Goal: Check status: Check status

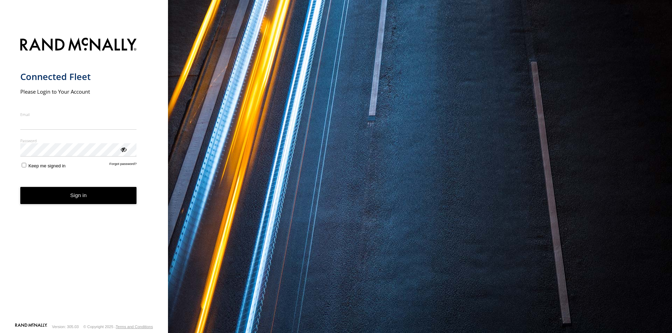
type input "**********"
click at [69, 206] on form "**********" at bounding box center [84, 178] width 128 height 289
click at [82, 197] on button "Sign in" at bounding box center [78, 195] width 116 height 17
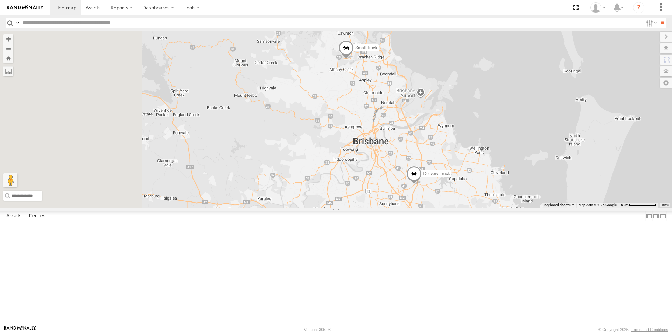
drag, startPoint x: 386, startPoint y: 228, endPoint x: 556, endPoint y: 179, distance: 176.6
click at [556, 179] on div "Delivery Truck cruise Small Truck" at bounding box center [336, 119] width 672 height 177
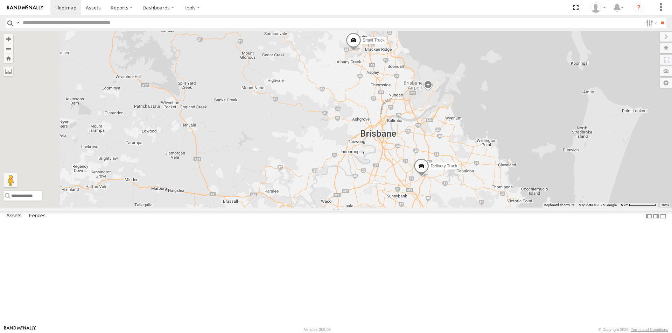
click at [0, 0] on div "Delivery Truck" at bounding box center [0, 0] width 0 height 0
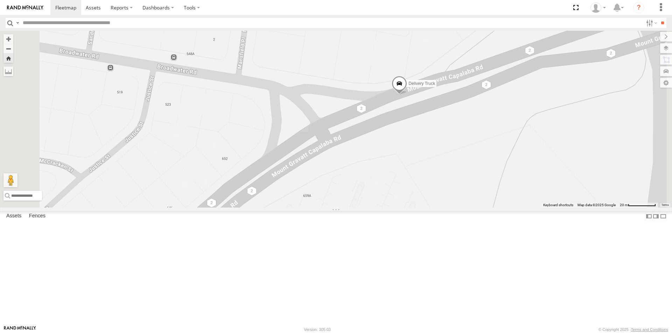
drag, startPoint x: 327, startPoint y: 162, endPoint x: 411, endPoint y: 162, distance: 83.3
click at [411, 162] on div "Delivery Truck" at bounding box center [336, 119] width 672 height 177
click at [349, 142] on div "Mark Location Center Map Zoom to Fit" at bounding box center [330, 154] width 36 height 25
click at [407, 95] on span at bounding box center [398, 85] width 15 height 19
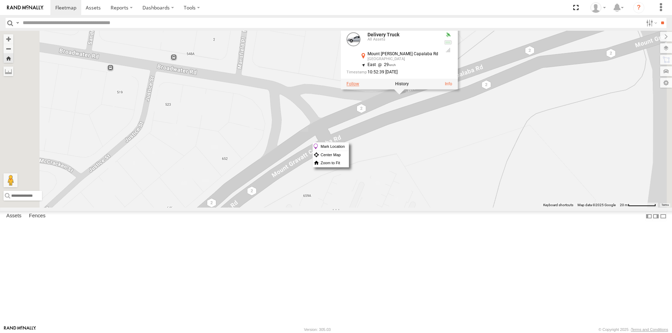
click at [359, 87] on label at bounding box center [352, 84] width 13 height 5
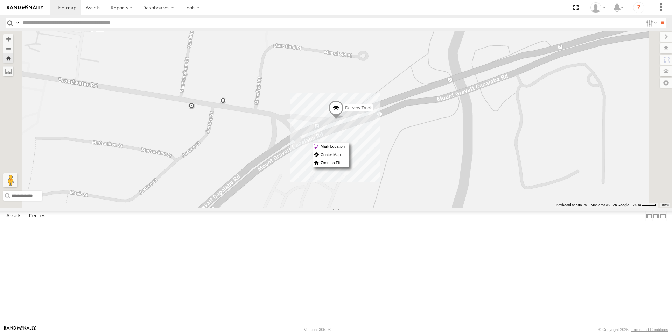
click at [475, 208] on div "Delivery Truck" at bounding box center [336, 119] width 672 height 177
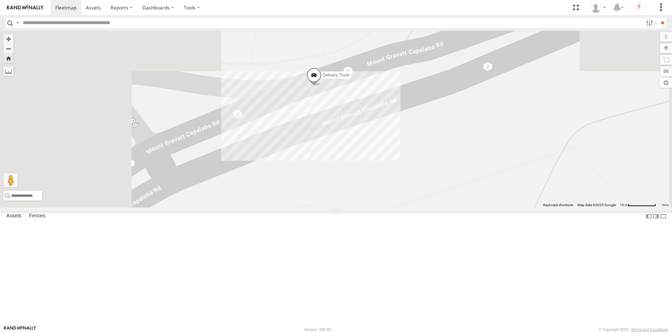
drag, startPoint x: 396, startPoint y: 170, endPoint x: 501, endPoint y: 279, distance: 150.7
click at [501, 208] on div "Delivery Truck" at bounding box center [336, 119] width 672 height 177
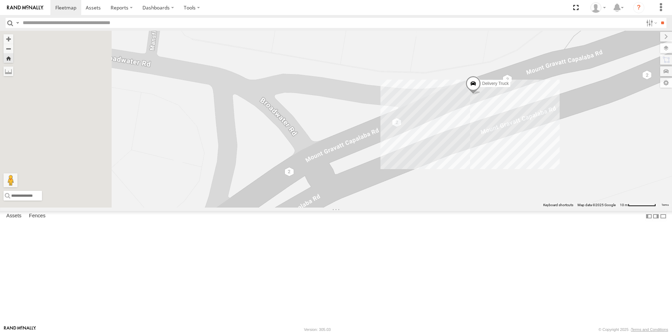
drag, startPoint x: 427, startPoint y: 248, endPoint x: 588, endPoint y: 250, distance: 160.6
click at [588, 208] on div "Delivery Truck" at bounding box center [336, 119] width 672 height 177
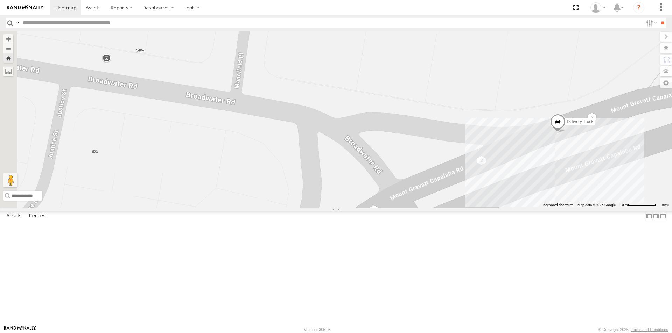
drag, startPoint x: 387, startPoint y: 180, endPoint x: 345, endPoint y: 214, distance: 54.7
click at [345, 208] on div "Delivery Truck" at bounding box center [336, 119] width 672 height 177
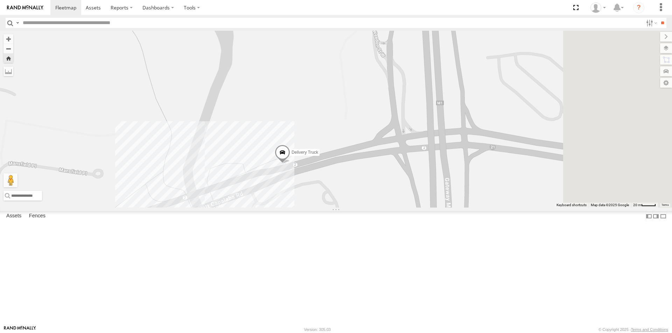
drag, startPoint x: 561, startPoint y: 130, endPoint x: 414, endPoint y: 172, distance: 152.7
click at [415, 172] on div "Delivery Truck" at bounding box center [336, 119] width 672 height 177
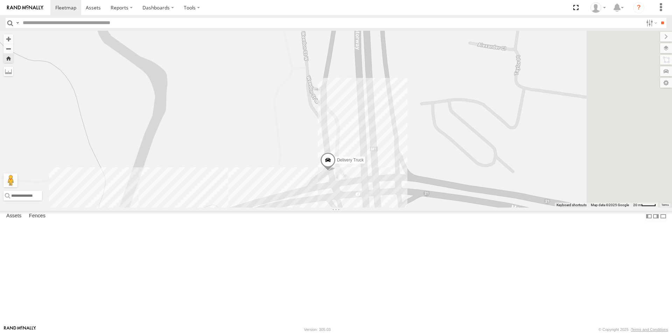
drag, startPoint x: 437, startPoint y: 113, endPoint x: 375, endPoint y: 159, distance: 77.0
click at [369, 159] on div "Delivery Truck" at bounding box center [336, 119] width 672 height 177
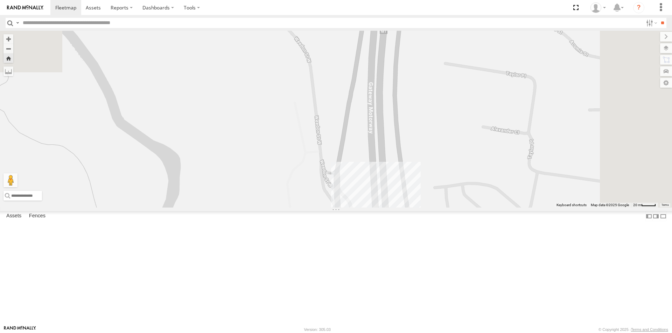
drag, startPoint x: 506, startPoint y: 121, endPoint x: 523, endPoint y: 202, distance: 82.0
click at [522, 204] on div "Delivery Truck" at bounding box center [336, 119] width 672 height 177
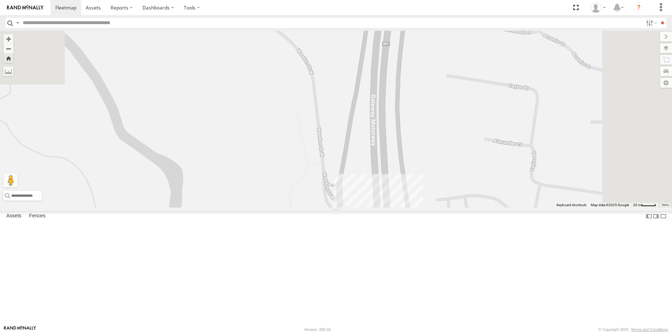
drag, startPoint x: 515, startPoint y: 124, endPoint x: 517, endPoint y: 207, distance: 82.9
click at [517, 207] on div "Delivery Truck" at bounding box center [336, 119] width 672 height 177
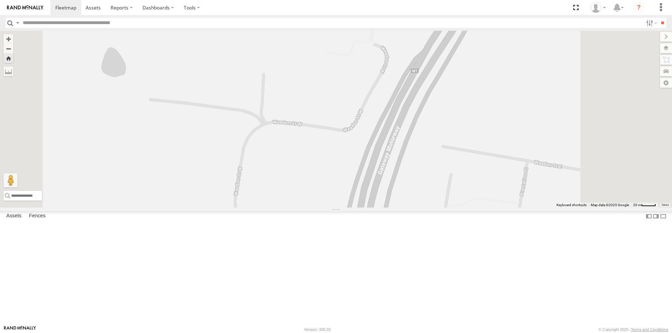
drag, startPoint x: 543, startPoint y: 146, endPoint x: 516, endPoint y: 210, distance: 69.3
click at [516, 208] on div "Delivery Truck" at bounding box center [336, 119] width 672 height 177
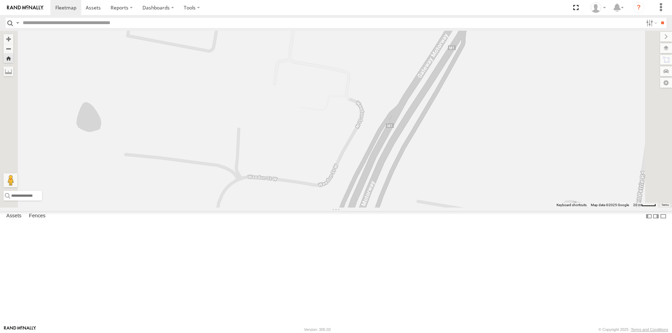
drag, startPoint x: 553, startPoint y: 158, endPoint x: 528, endPoint y: 222, distance: 68.9
click at [527, 208] on div "Delivery Truck" at bounding box center [336, 119] width 672 height 177
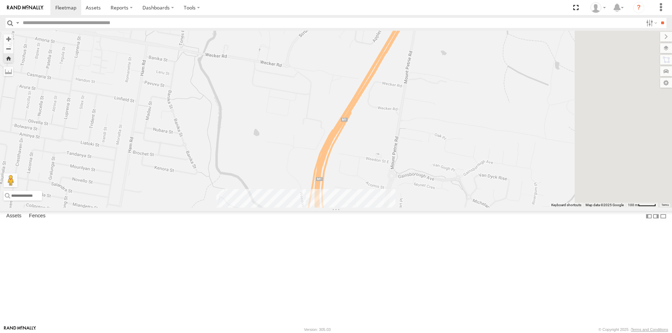
drag, startPoint x: 495, startPoint y: 185, endPoint x: 379, endPoint y: 151, distance: 121.3
click at [379, 151] on div "Delivery Truck" at bounding box center [336, 119] width 672 height 177
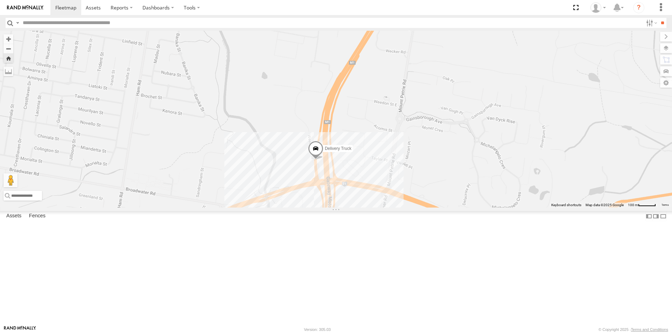
drag, startPoint x: 498, startPoint y: 161, endPoint x: 506, endPoint y: 120, distance: 41.1
click at [506, 120] on div "Delivery Truck" at bounding box center [336, 119] width 672 height 177
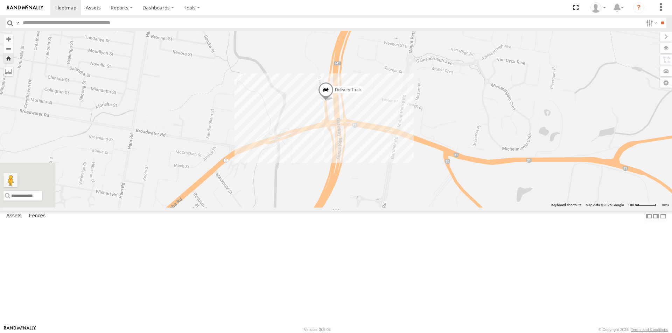
drag, startPoint x: 487, startPoint y: 249, endPoint x: 493, endPoint y: 190, distance: 60.1
click at [491, 197] on div "Delivery Truck" at bounding box center [336, 119] width 672 height 177
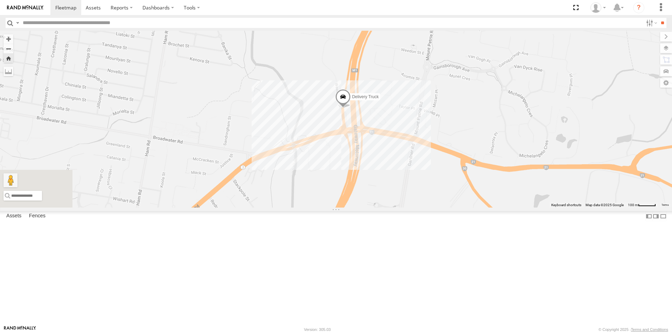
drag, startPoint x: 499, startPoint y: 90, endPoint x: 525, endPoint y: 145, distance: 60.9
click at [512, 168] on div "Delivery Truck" at bounding box center [336, 119] width 672 height 177
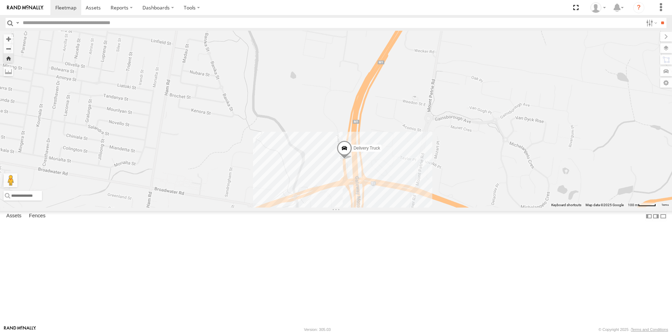
drag, startPoint x: 519, startPoint y: 110, endPoint x: 514, endPoint y: 197, distance: 86.9
click at [514, 197] on div "Delivery Truck" at bounding box center [336, 119] width 672 height 177
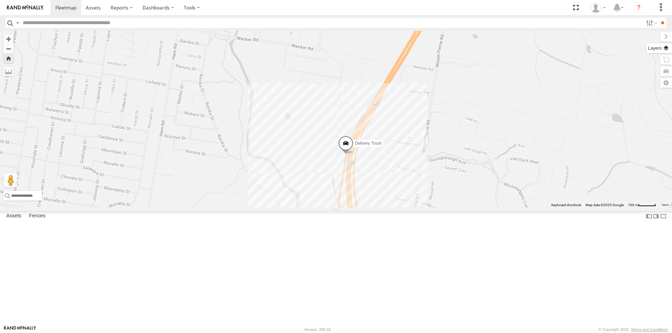
click at [665, 48] on label at bounding box center [659, 48] width 26 height 10
click at [0, 0] on span "Basemaps" at bounding box center [0, 0] width 0 height 0
click at [0, 0] on span "Satellite + Roadmap" at bounding box center [0, 0] width 0 height 0
